Goal: Transaction & Acquisition: Purchase product/service

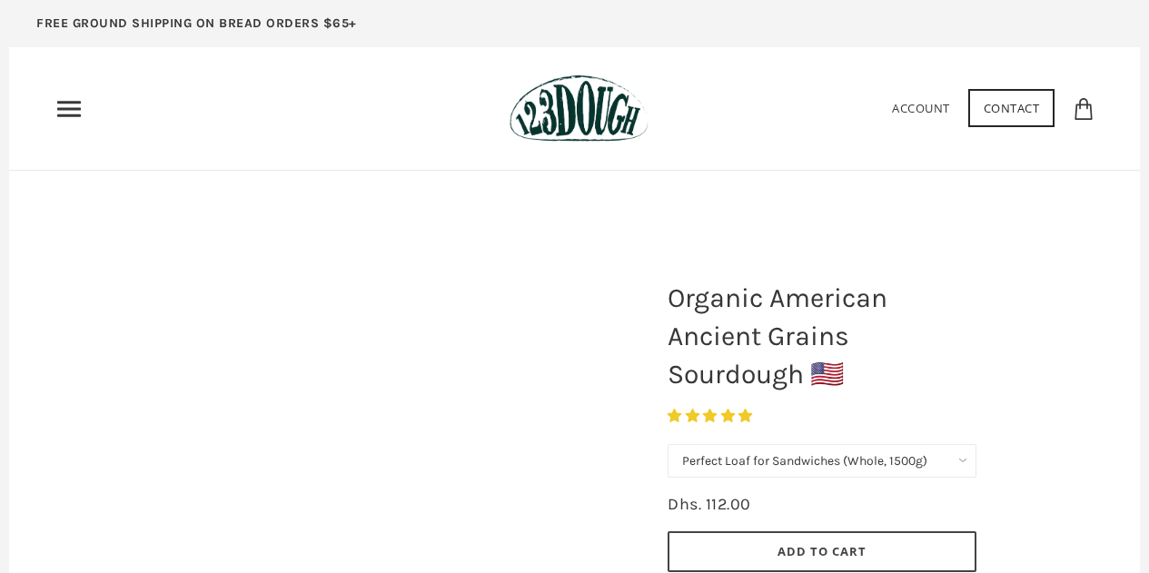
select select "Perfect Loaf for Sandwiches (Whole, 1500g)"
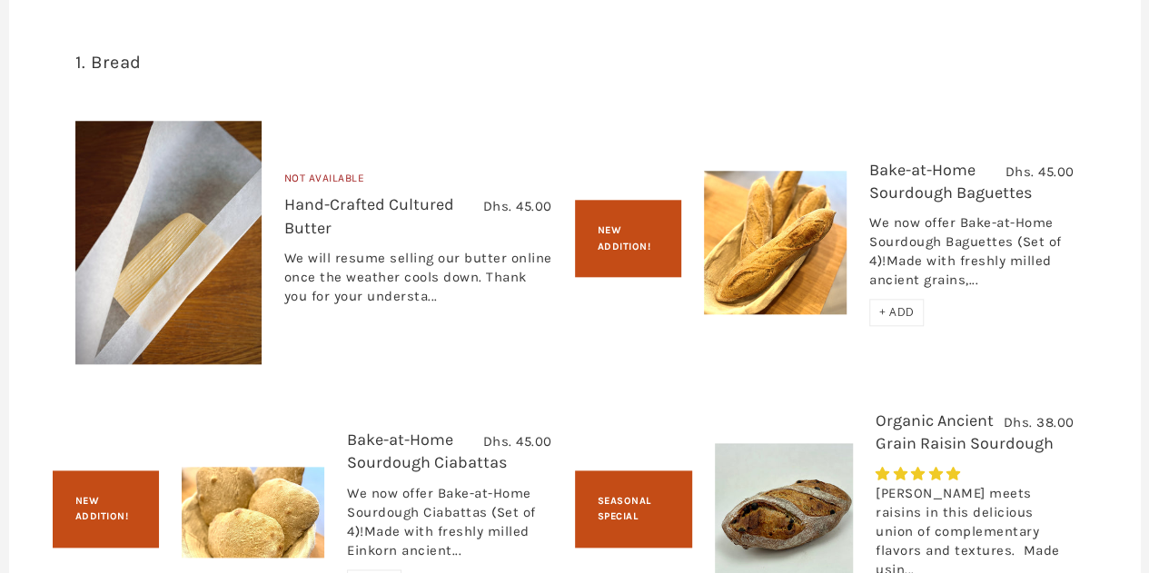
scroll to position [1090, 0]
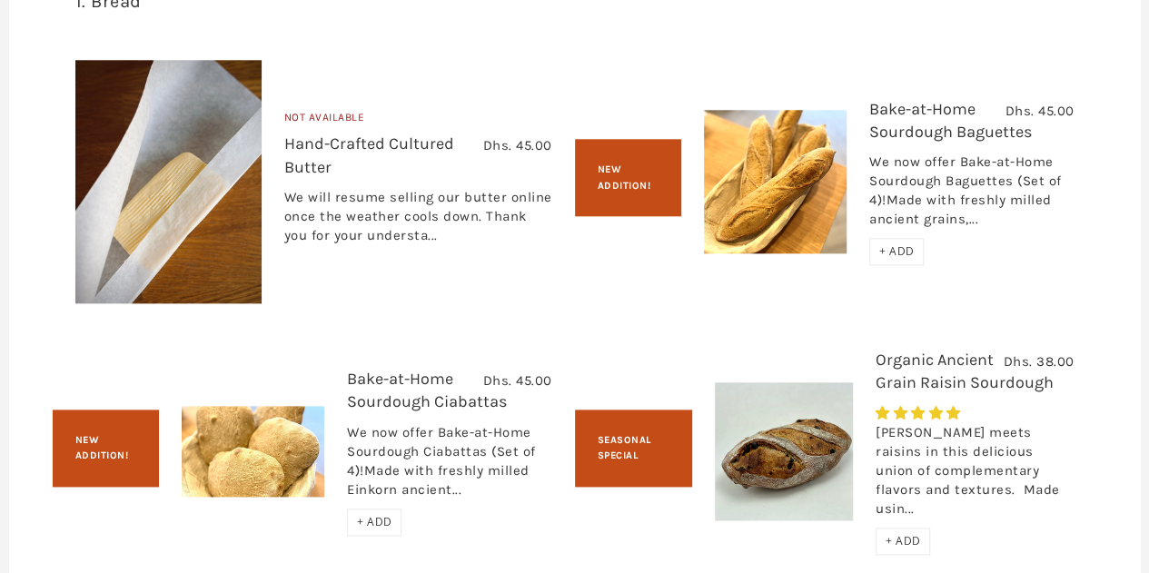
click at [946, 379] on link "Organic Ancient Grain Raisin Sourdough" at bounding box center [964, 371] width 178 height 43
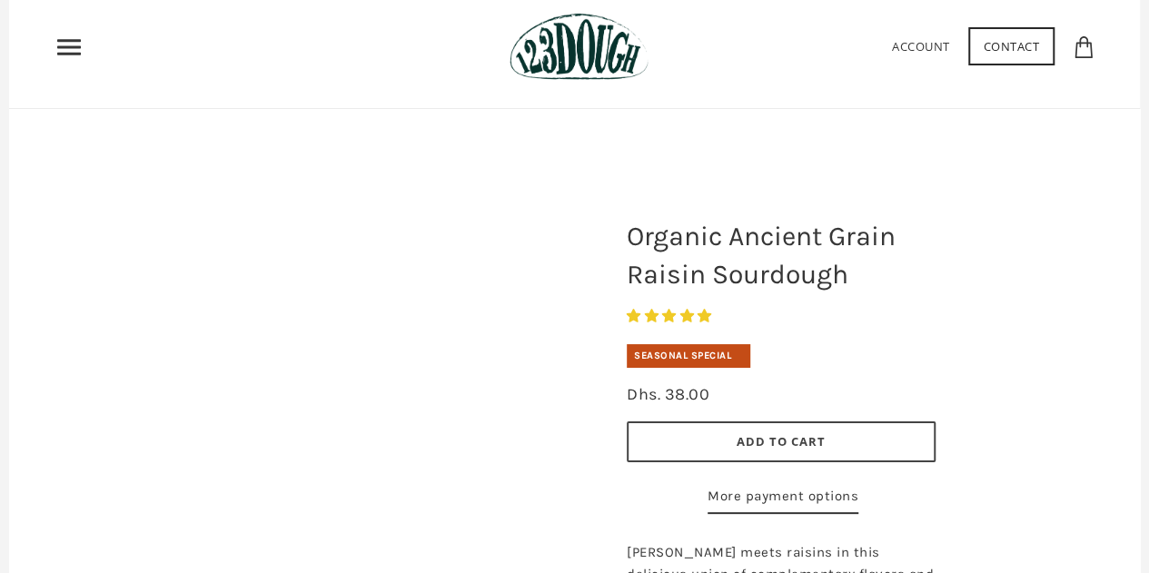
scroll to position [91, 0]
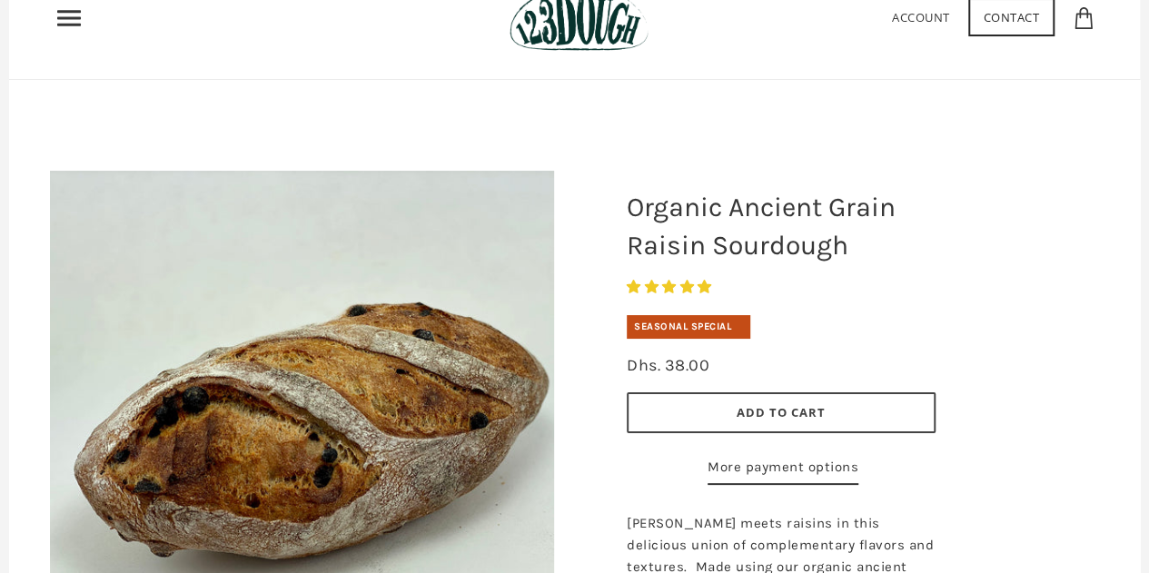
click at [766, 411] on span "Add to Cart" at bounding box center [781, 412] width 89 height 16
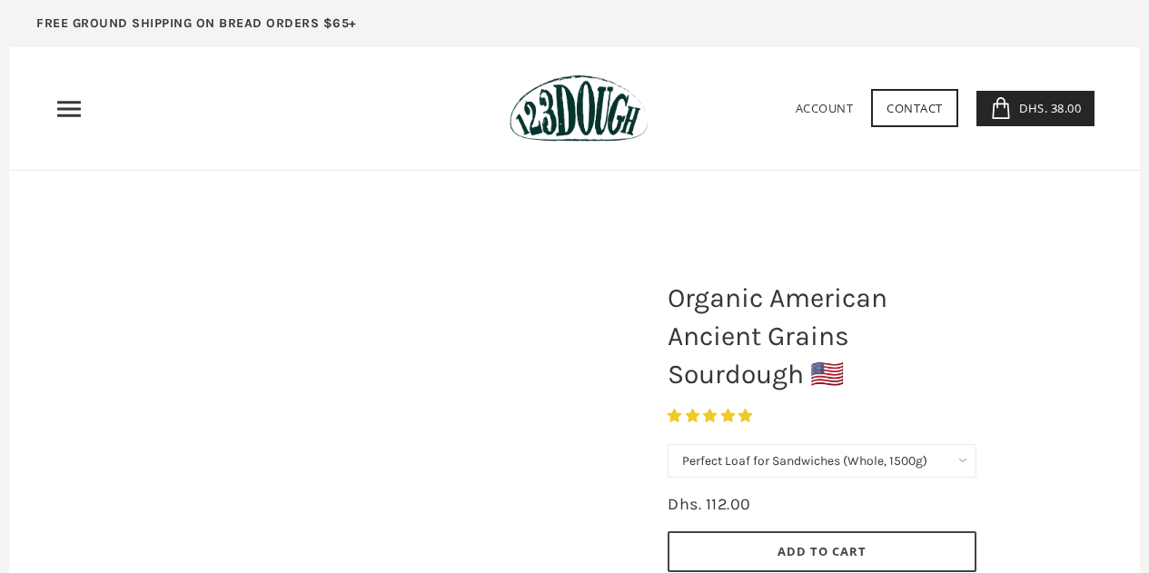
select select "Perfect Loaf for Sandwiches (Whole, 1500g)"
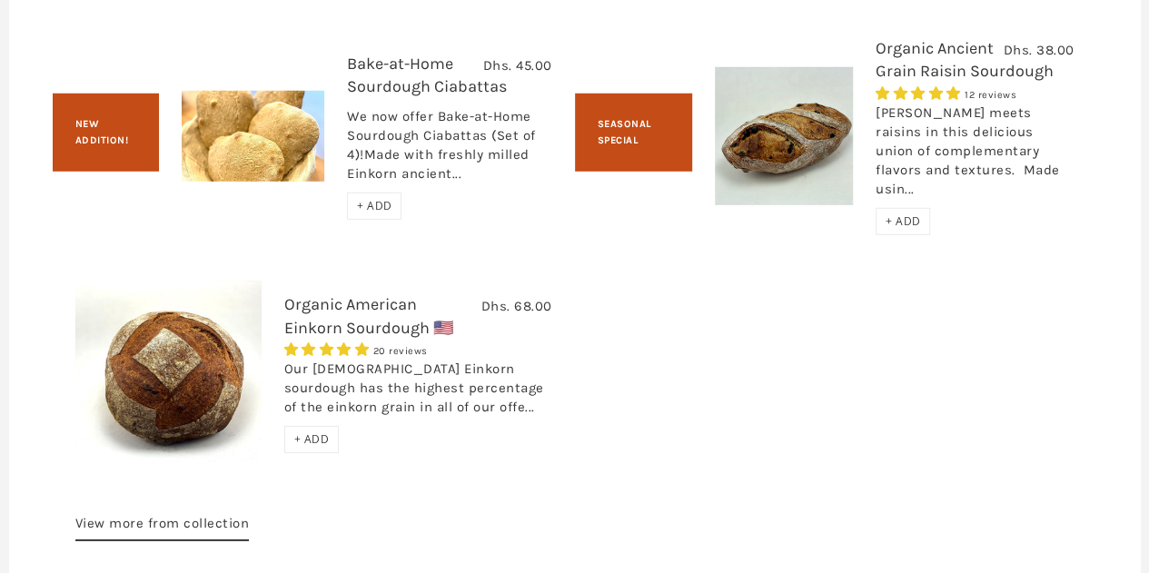
scroll to position [2687, 0]
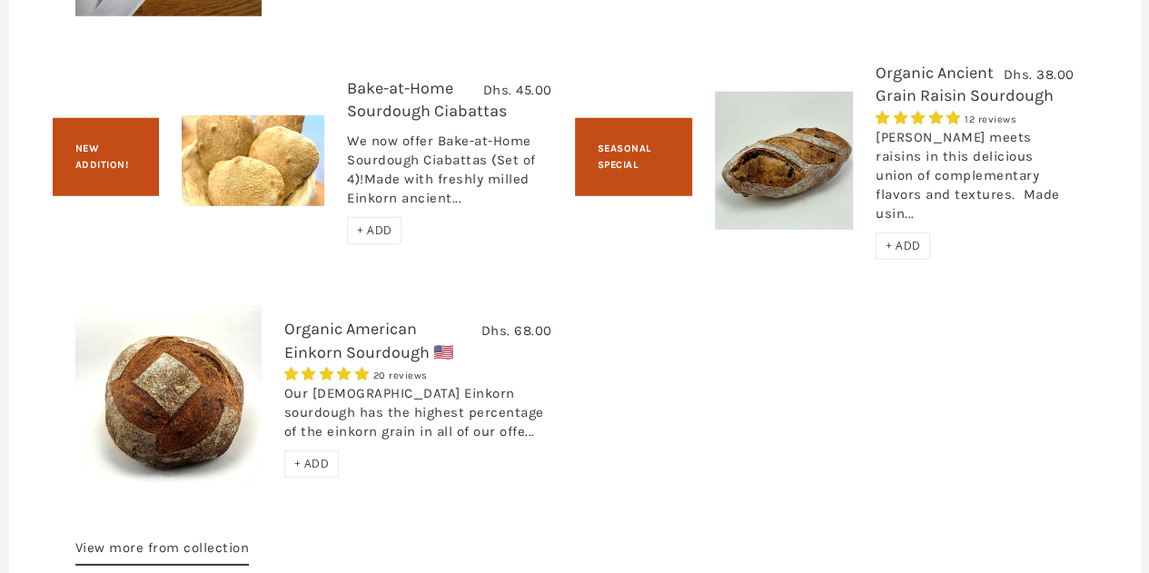
click at [470, 121] on link "Bake-at-Home Sourdough Ciabattas" at bounding box center [427, 99] width 160 height 43
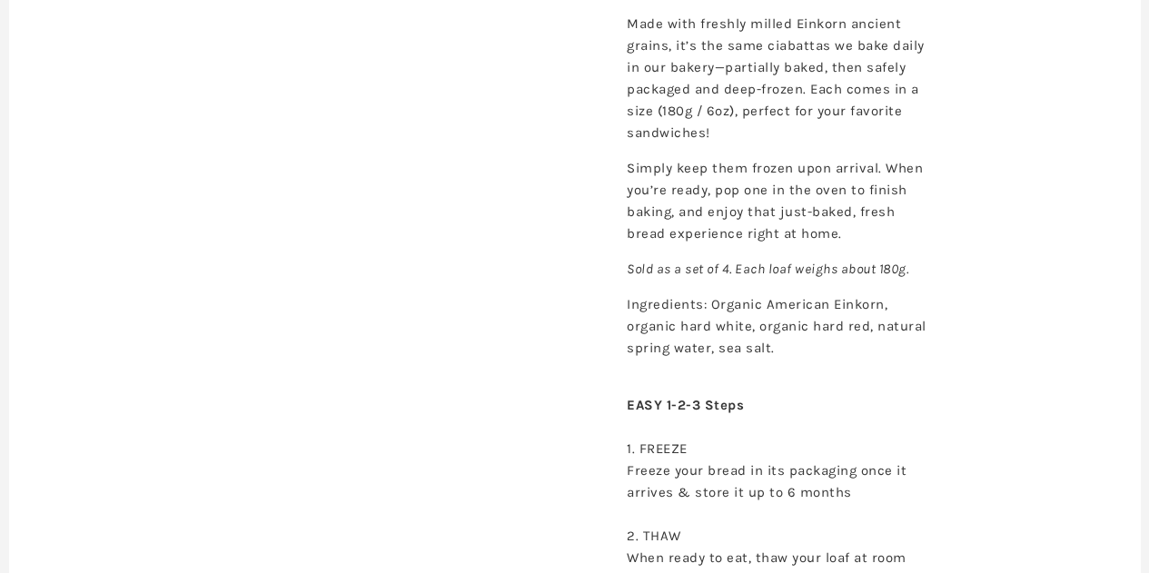
scroll to position [618, 0]
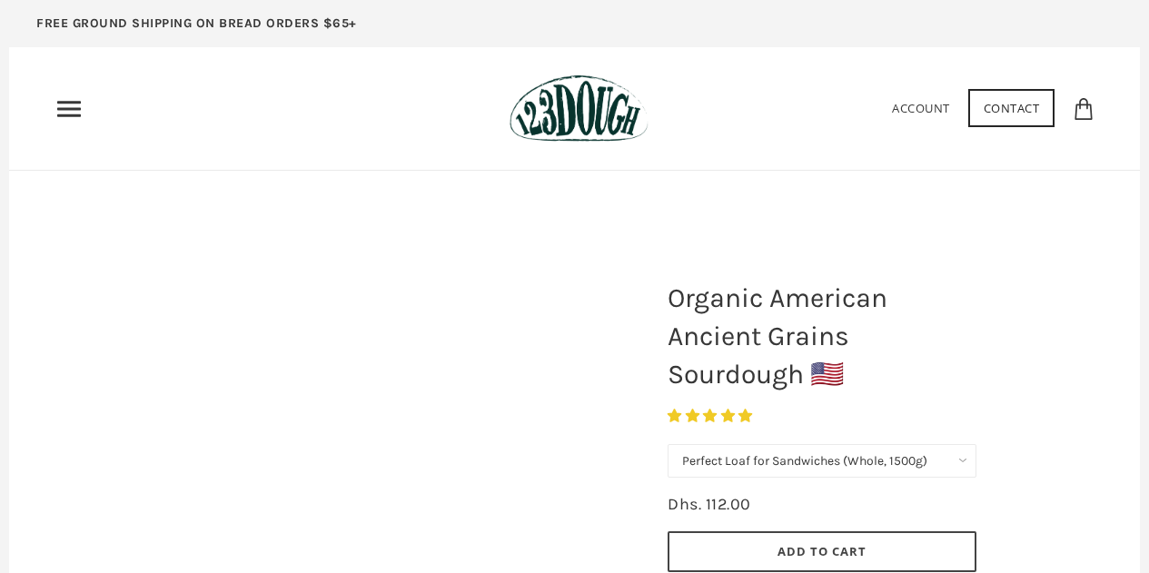
select select "Perfect Loaf for Sandwiches (Whole, 1500g)"
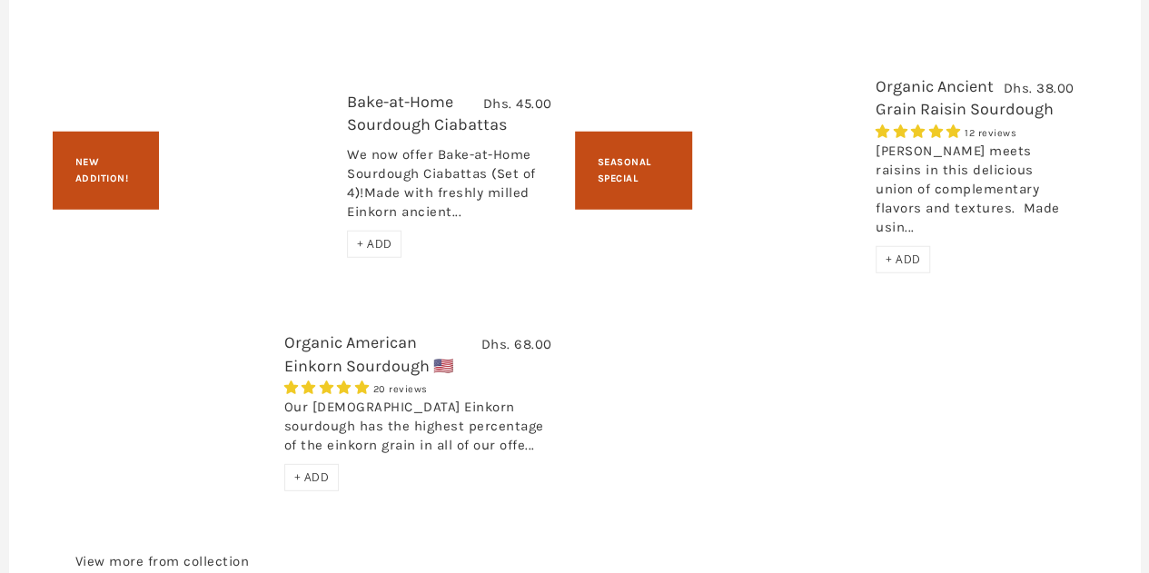
scroll to position [2687, 0]
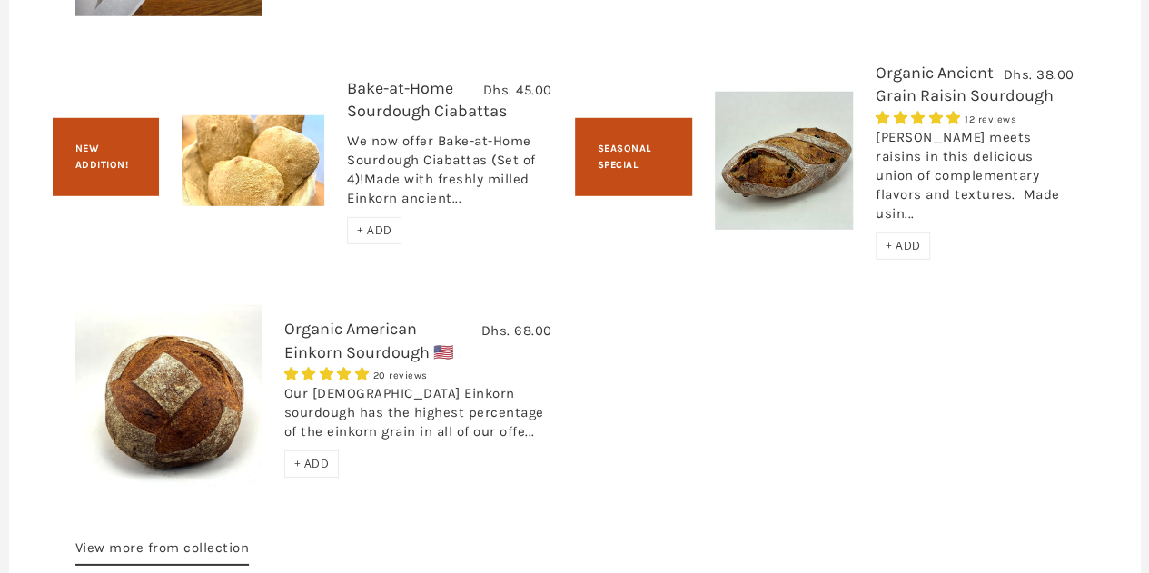
click at [354, 367] on h3 "Organic American Einkorn Sourdough 🇺🇸" at bounding box center [418, 345] width 268 height 54
click at [362, 361] on link "Organic American Einkorn Sourdough 🇺🇸" at bounding box center [368, 340] width 169 height 43
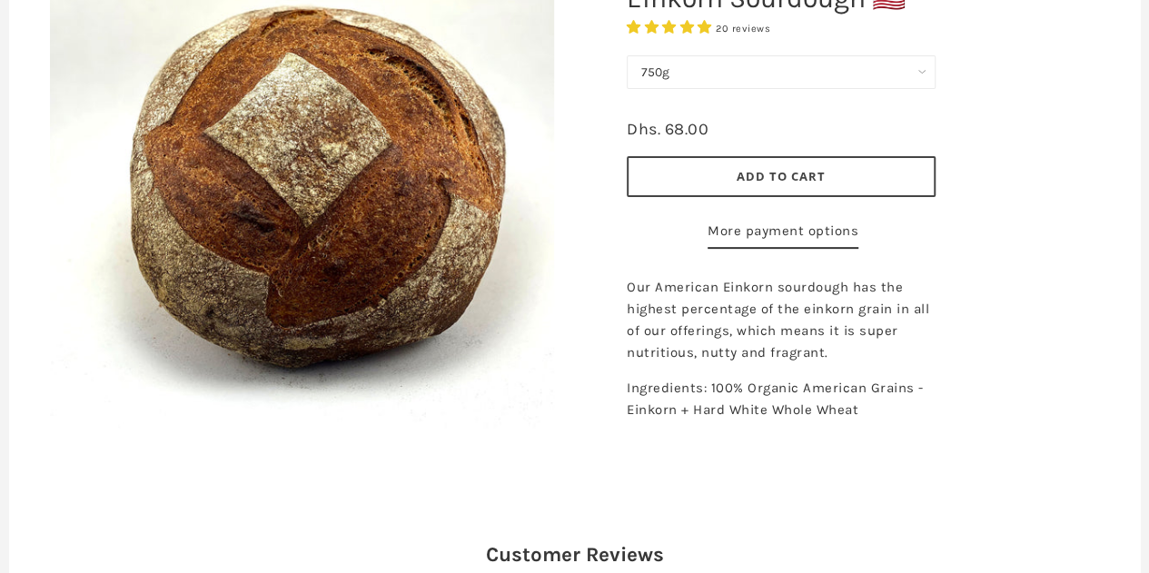
scroll to position [363, 0]
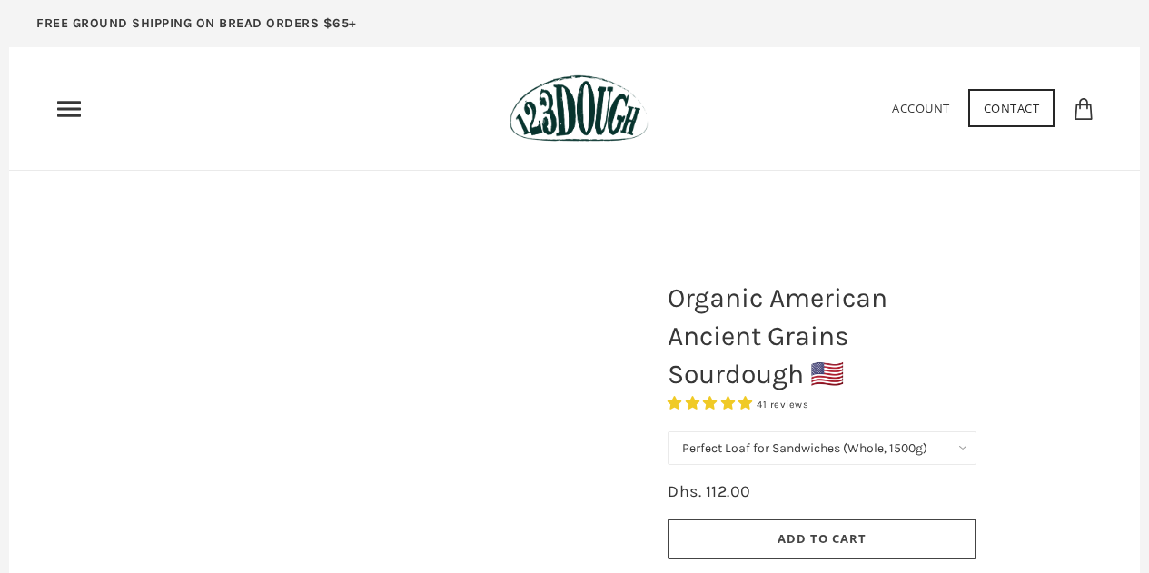
select select "Perfect Loaf for Sandwiches (Whole, 1500g)"
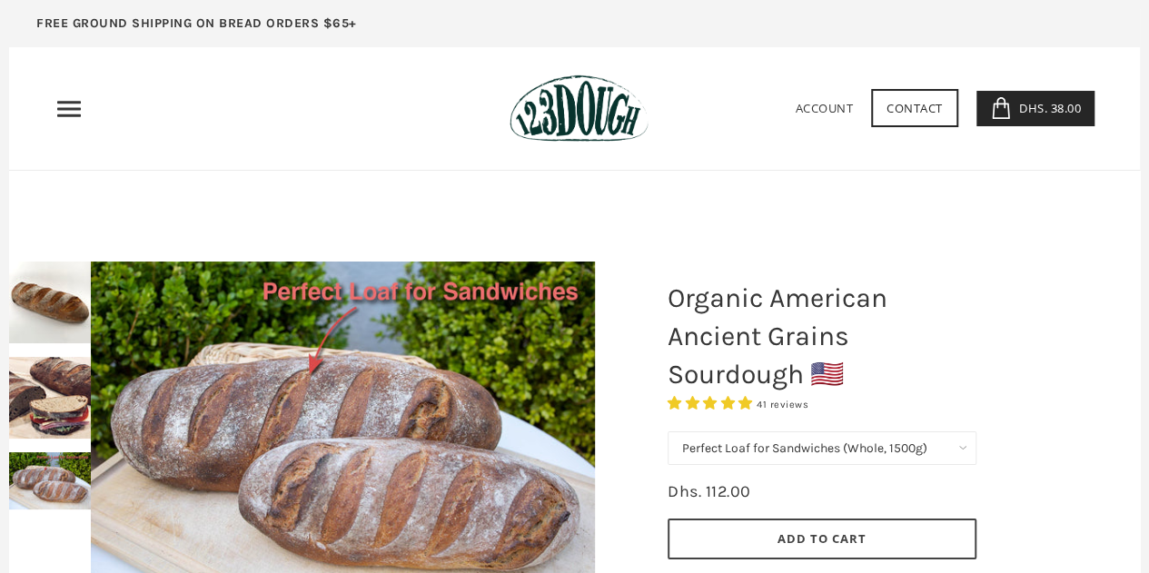
click at [1030, 111] on span "Dhs. 38.00" at bounding box center [1047, 108] width 66 height 16
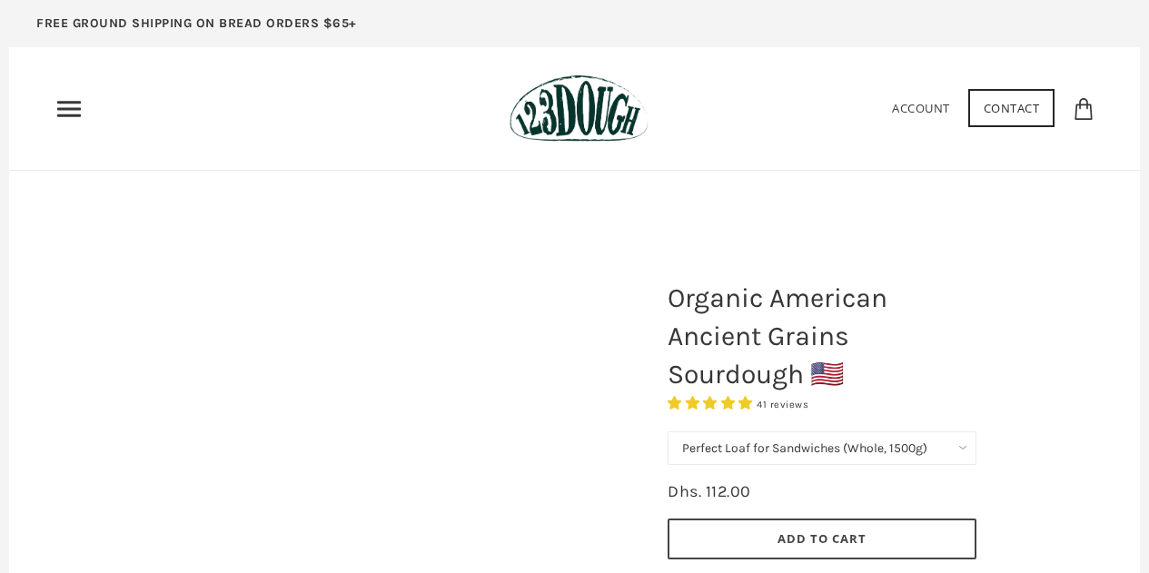
select select "Perfect Loaf for Sandwiches (Whole, 1500g)"
